Goal: Information Seeking & Learning: Check status

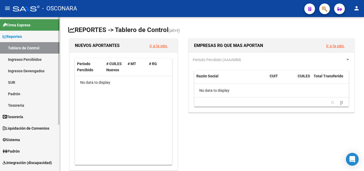
click at [25, 69] on link "Ingresos Devengados" at bounding box center [29, 70] width 59 height 11
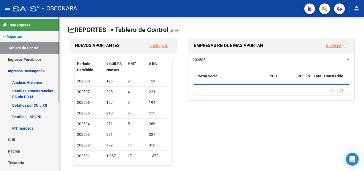
click at [30, 58] on link "Ingresos Percibidos" at bounding box center [29, 59] width 59 height 11
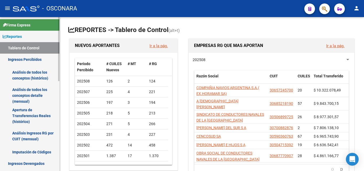
click at [27, 78] on link "Análisis de todos los conceptos (histórico)" at bounding box center [29, 75] width 59 height 20
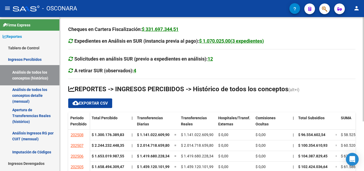
scroll to position [27, 0]
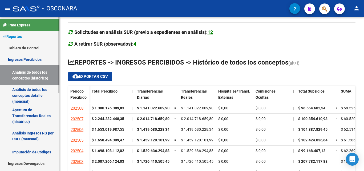
click at [22, 94] on link "Análisis de todos los conceptos detalle (mensual)" at bounding box center [29, 95] width 59 height 20
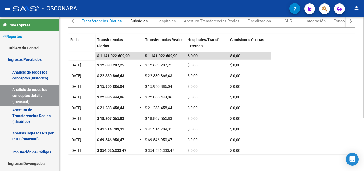
click at [142, 21] on div "Subsidios" at bounding box center [139, 21] width 18 height 6
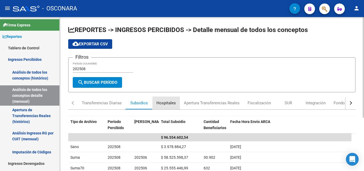
click at [169, 104] on div "Hospitales" at bounding box center [165, 103] width 19 height 6
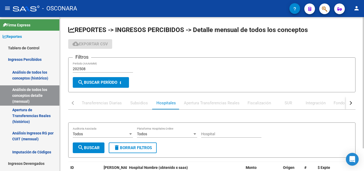
scroll to position [26, 0]
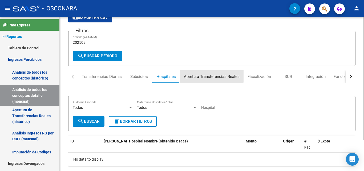
click at [207, 76] on div "Apertura Transferencias Reales" at bounding box center [212, 77] width 56 height 6
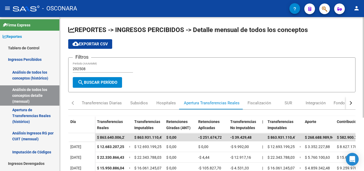
scroll to position [27, 0]
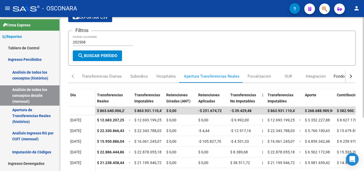
click at [334, 78] on div "Fondo de Desempleo" at bounding box center [353, 76] width 38 height 6
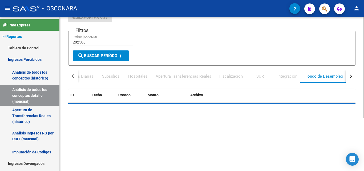
scroll to position [0, 0]
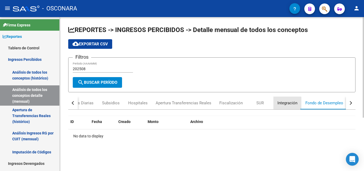
click at [284, 104] on div "Integración" at bounding box center [288, 103] width 20 height 6
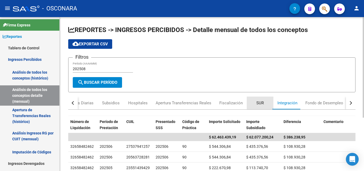
click at [260, 102] on div "SUR" at bounding box center [259, 103] width 7 height 6
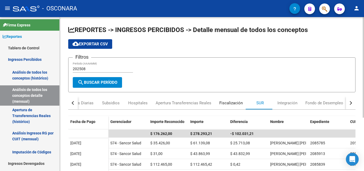
click at [231, 105] on div "Fiscalización" at bounding box center [230, 103] width 23 height 6
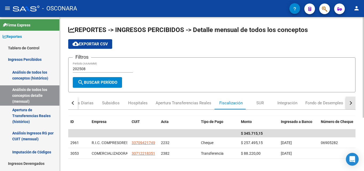
click at [352, 101] on button "button" at bounding box center [351, 103] width 10 height 13
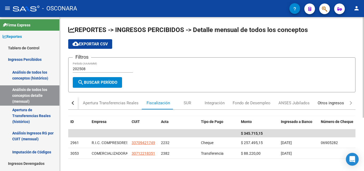
click at [326, 102] on div "Otros ingresos" at bounding box center [331, 103] width 26 height 6
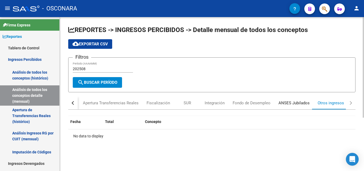
click at [298, 103] on div "ANSES Jubilados" at bounding box center [294, 103] width 31 height 6
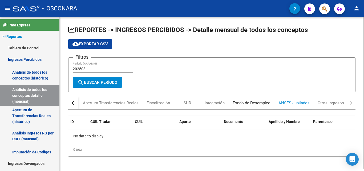
click at [247, 103] on div "Fondo de Desempleo" at bounding box center [252, 103] width 38 height 6
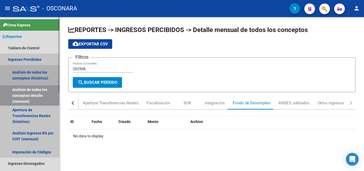
click at [28, 77] on link "Análisis de todos los conceptos (histórico)" at bounding box center [29, 75] width 59 height 20
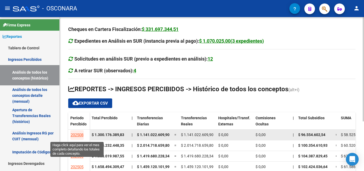
click at [78, 136] on span "202508" at bounding box center [77, 134] width 13 height 5
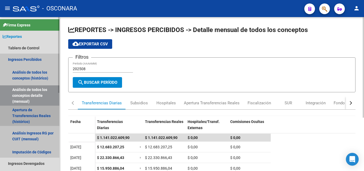
click at [25, 113] on link "Apertura de Transferencias Reales (histórico)" at bounding box center [29, 116] width 59 height 20
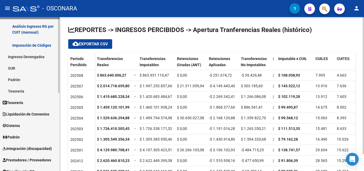
scroll to position [80, 0]
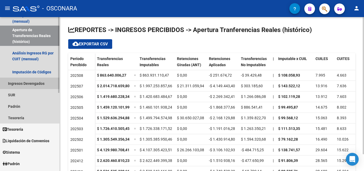
click at [38, 84] on link "Ingresos Devengados" at bounding box center [29, 83] width 59 height 11
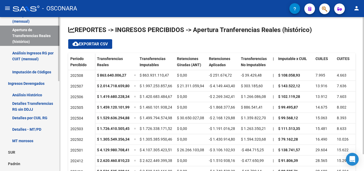
click at [38, 94] on link "Análisis Histórico" at bounding box center [29, 94] width 59 height 11
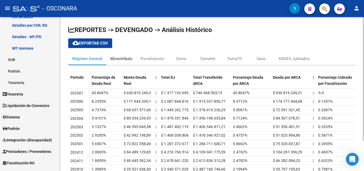
click at [126, 58] on div "Monotributo" at bounding box center [121, 59] width 22 height 6
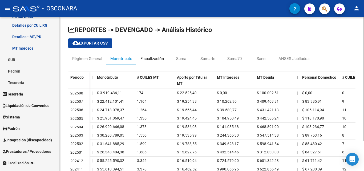
click at [150, 58] on div "Fiscalización" at bounding box center [151, 59] width 23 height 6
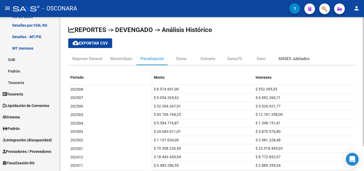
click at [300, 58] on div "ANSES Jubilados" at bounding box center [294, 59] width 31 height 6
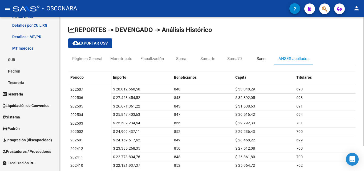
click at [259, 59] on div "Sano" at bounding box center [261, 59] width 9 height 6
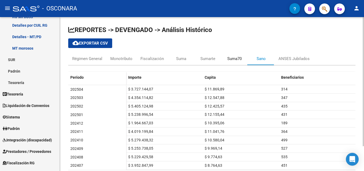
click at [235, 61] on div "Suma70" at bounding box center [234, 58] width 27 height 13
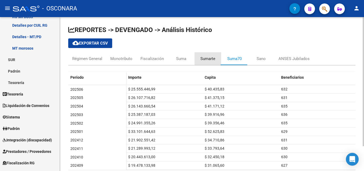
click at [207, 58] on div "Sumarte" at bounding box center [207, 59] width 15 height 6
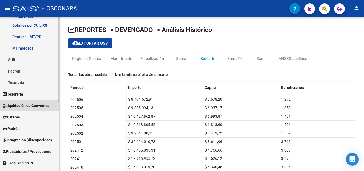
click at [37, 105] on span "Liquidación de Convenios" at bounding box center [26, 106] width 47 height 6
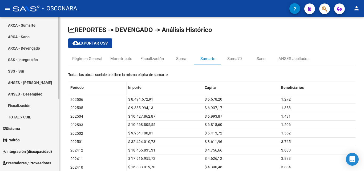
scroll to position [53, 0]
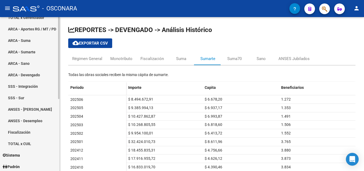
click at [33, 110] on link "ANSES - [PERSON_NAME]" at bounding box center [29, 108] width 59 height 11
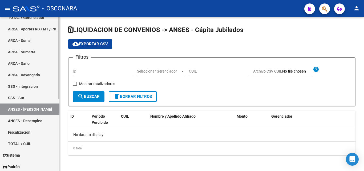
checkbox input "true"
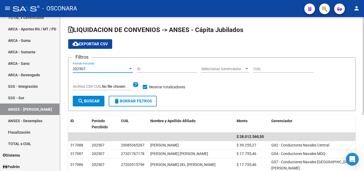
click at [127, 68] on div "202507" at bounding box center [100, 69] width 55 height 5
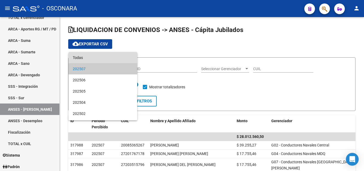
click at [112, 59] on span "Todas" at bounding box center [103, 57] width 60 height 11
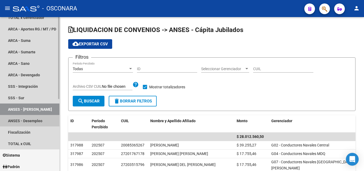
click at [29, 121] on link "ANSES - Desempleo" at bounding box center [29, 120] width 59 height 11
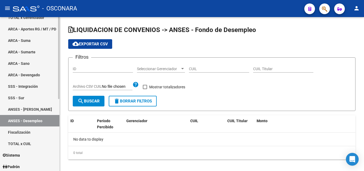
checkbox input "true"
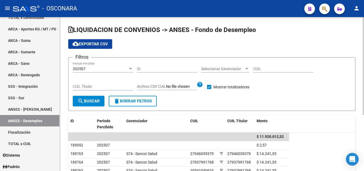
click at [128, 66] on div "202507 Período Percibido" at bounding box center [103, 67] width 60 height 11
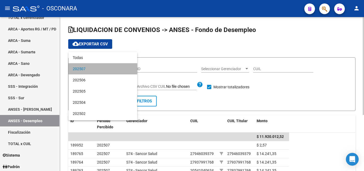
click at [128, 66] on span "202507" at bounding box center [103, 68] width 60 height 11
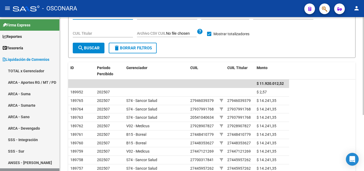
scroll to position [53, 0]
